Goal: Transaction & Acquisition: Purchase product/service

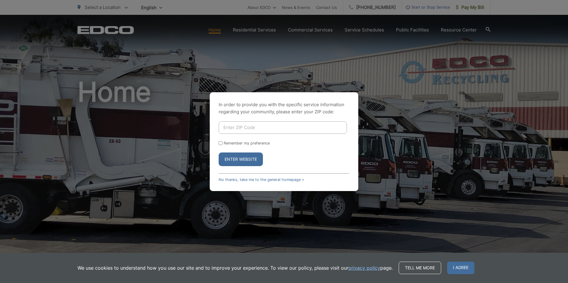
click at [253, 125] on input "Enter ZIP Code" at bounding box center [283, 127] width 128 height 12
type input "92078"
click at [238, 161] on button "Enter Website" at bounding box center [241, 160] width 44 height 14
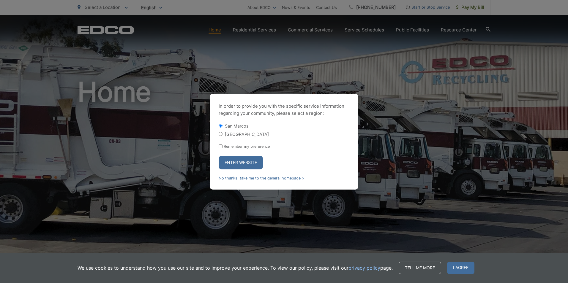
click at [243, 162] on button "Enter Website" at bounding box center [241, 163] width 44 height 14
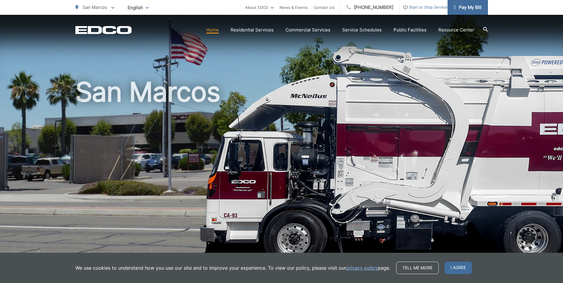
click at [473, 9] on span "Pay My Bill" at bounding box center [468, 7] width 28 height 7
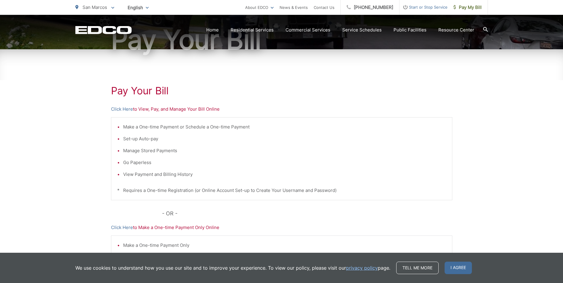
scroll to position [119, 0]
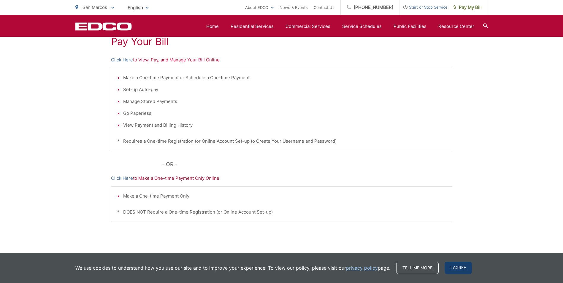
click at [458, 268] on span "I agree" at bounding box center [458, 268] width 27 height 12
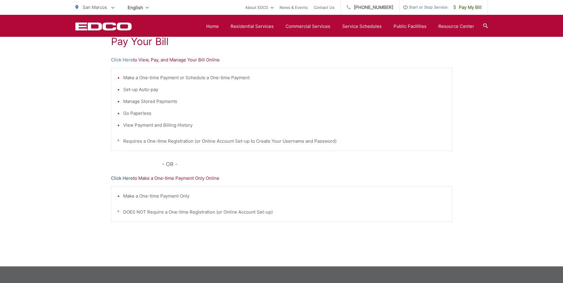
click at [126, 179] on link "Click Here" at bounding box center [122, 178] width 22 height 7
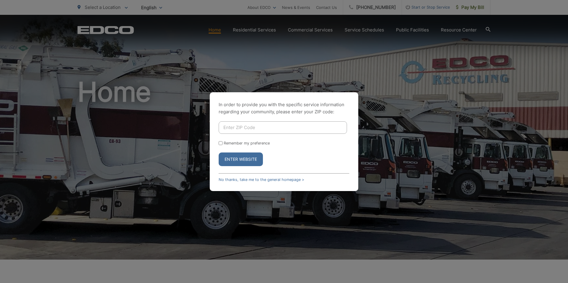
click at [252, 132] on input "Enter ZIP Code" at bounding box center [283, 127] width 128 height 12
type input "92078"
click at [220, 144] on input "Remember my preference" at bounding box center [221, 143] width 4 height 4
checkbox input "true"
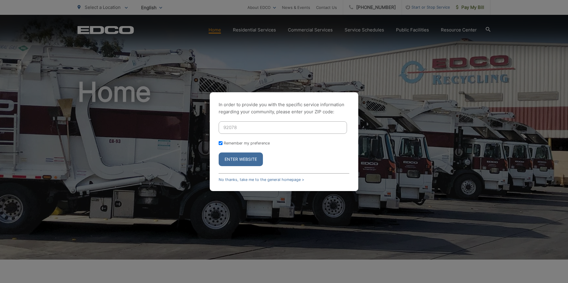
click at [246, 162] on button "Enter Website" at bounding box center [241, 160] width 44 height 14
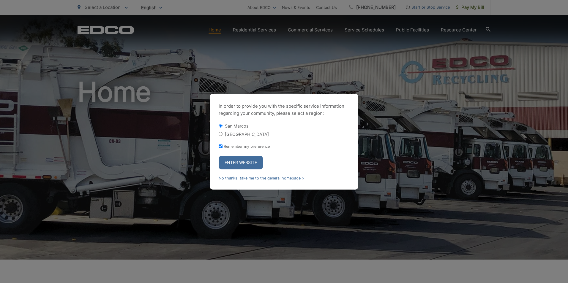
click at [245, 163] on button "Enter Website" at bounding box center [241, 163] width 44 height 14
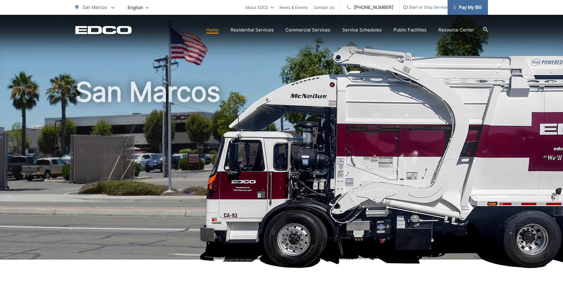
click at [474, 6] on span "Pay My Bill" at bounding box center [468, 7] width 28 height 7
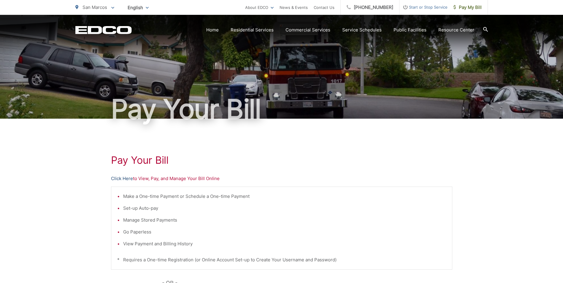
click at [126, 179] on link "Click Here" at bounding box center [122, 178] width 22 height 7
